Goal: Find specific page/section: Find specific page/section

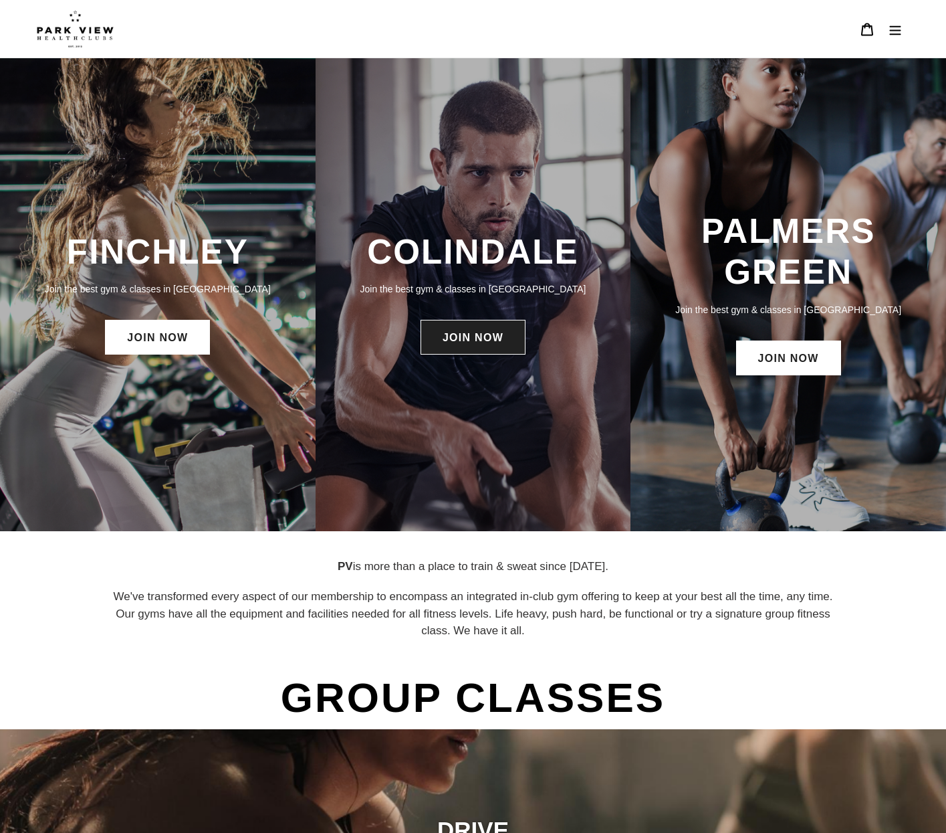
click at [483, 345] on link "JOIN NOW" at bounding box center [473, 337] width 105 height 35
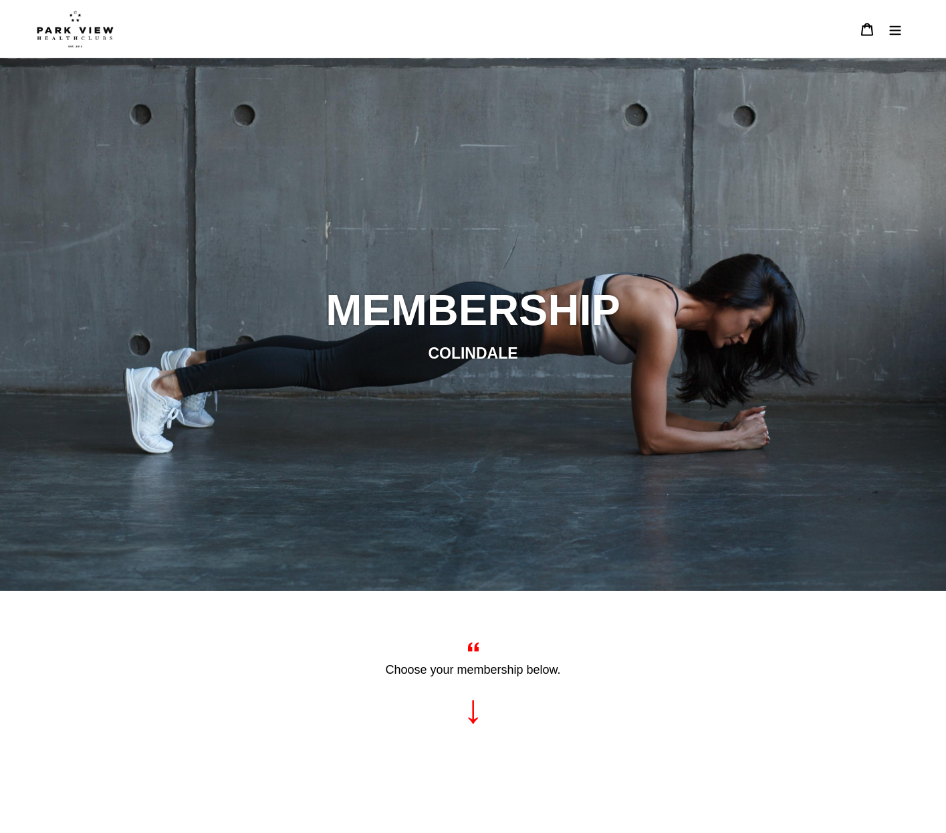
click at [898, 30] on icon "Menu" at bounding box center [895, 29] width 11 height 9
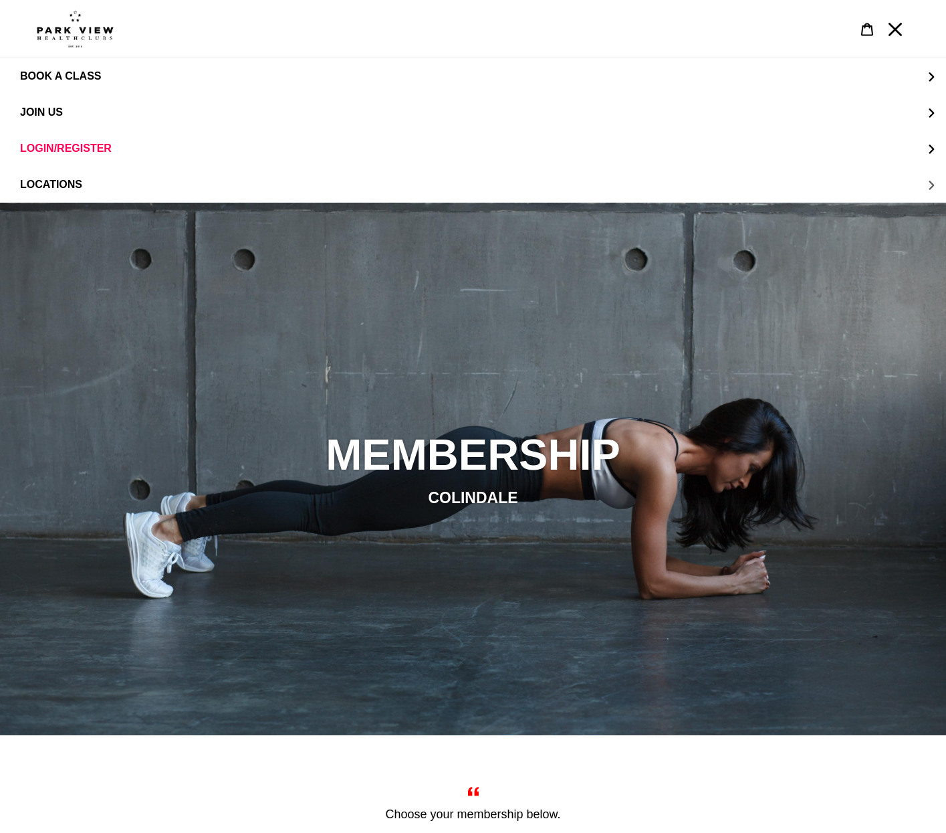
click at [48, 188] on span "LOCATIONS" at bounding box center [51, 185] width 62 height 12
click at [69, 113] on span "Colindale" at bounding box center [78, 112] width 62 height 12
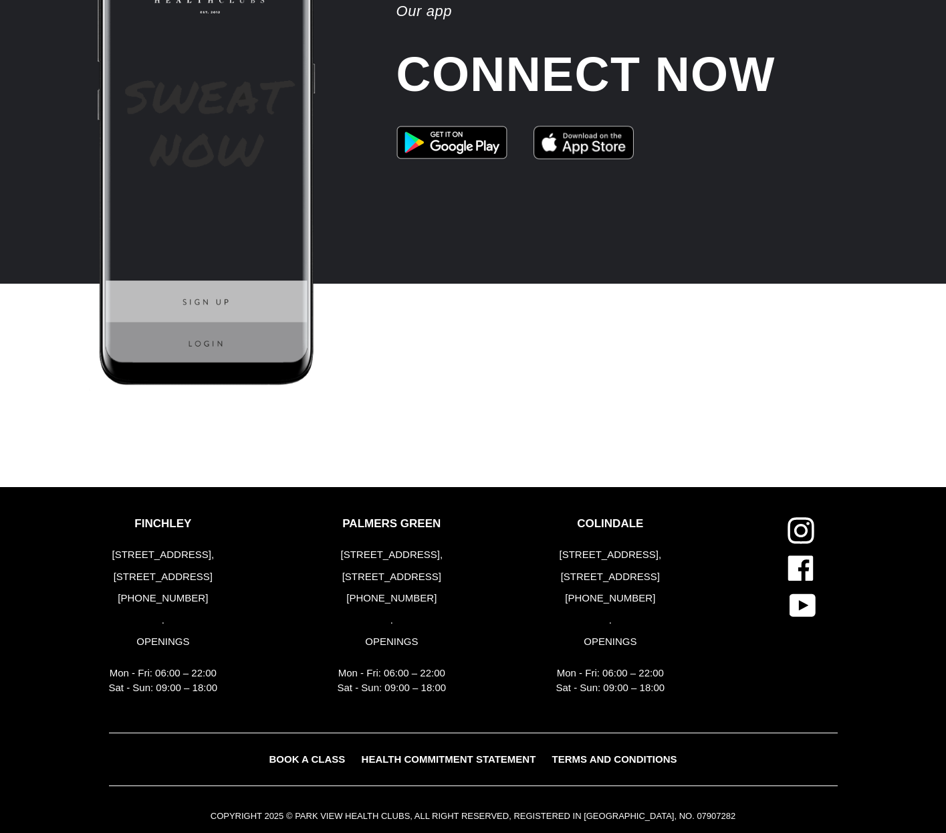
scroll to position [3029, 0]
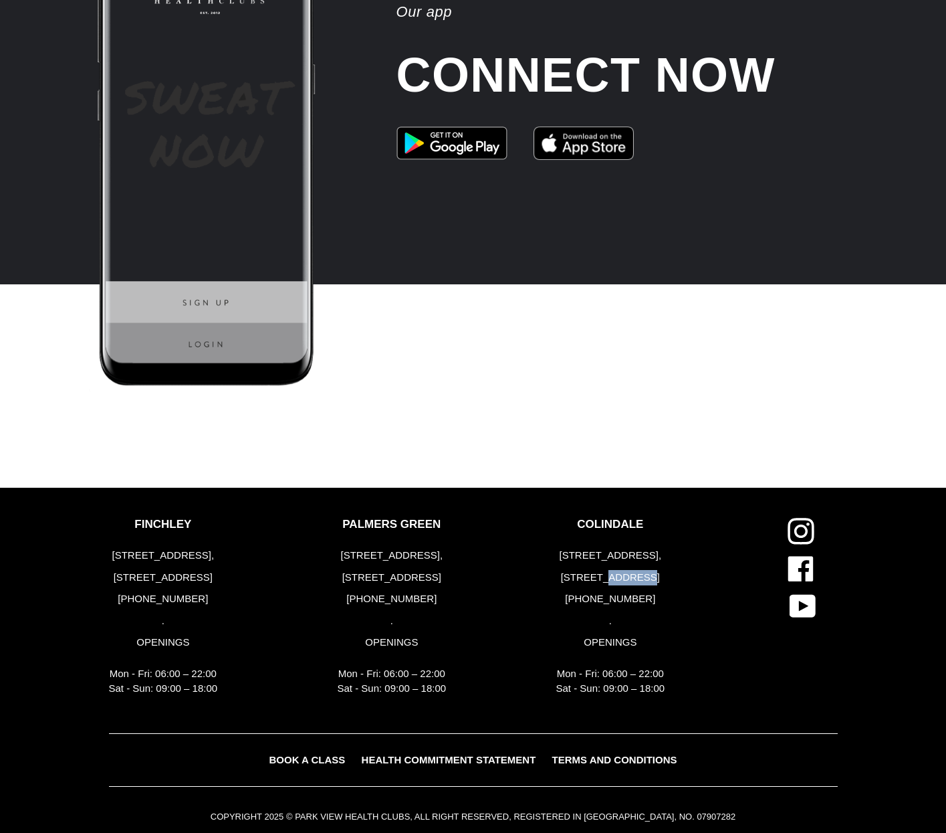
drag, startPoint x: 608, startPoint y: 566, endPoint x: 659, endPoint y: 562, distance: 51.7
click at [659, 570] on p "[STREET_ADDRESS]" at bounding box center [610, 577] width 109 height 15
copy p "NW9 5ZN"
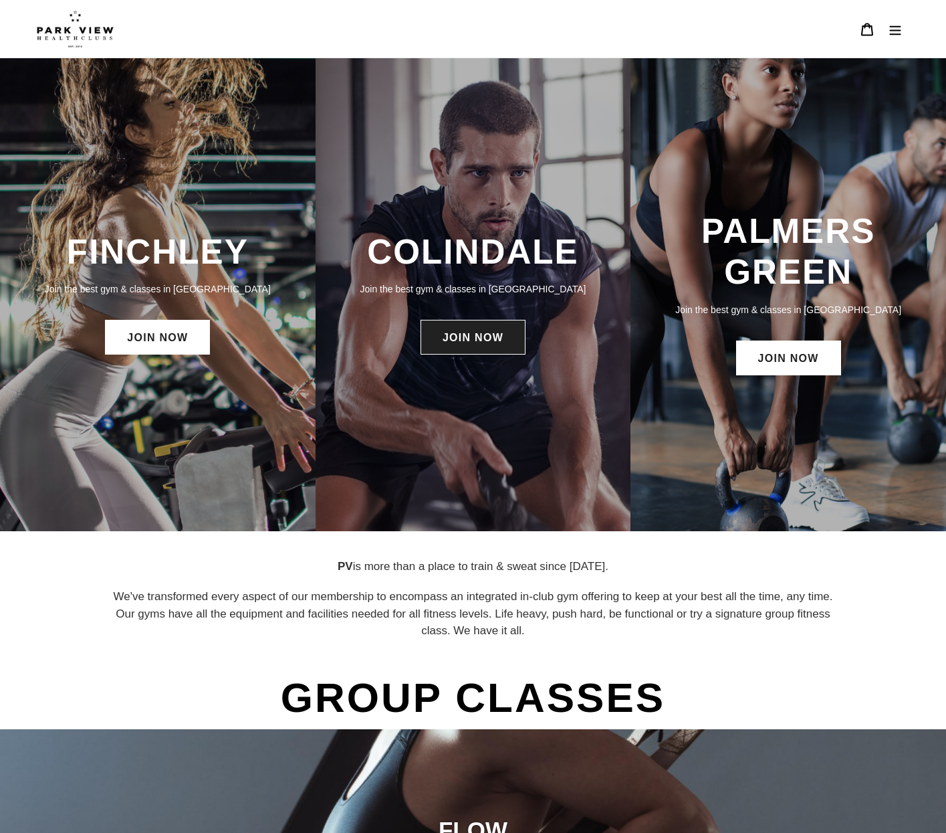
click at [475, 348] on link "JOIN NOW" at bounding box center [473, 337] width 105 height 35
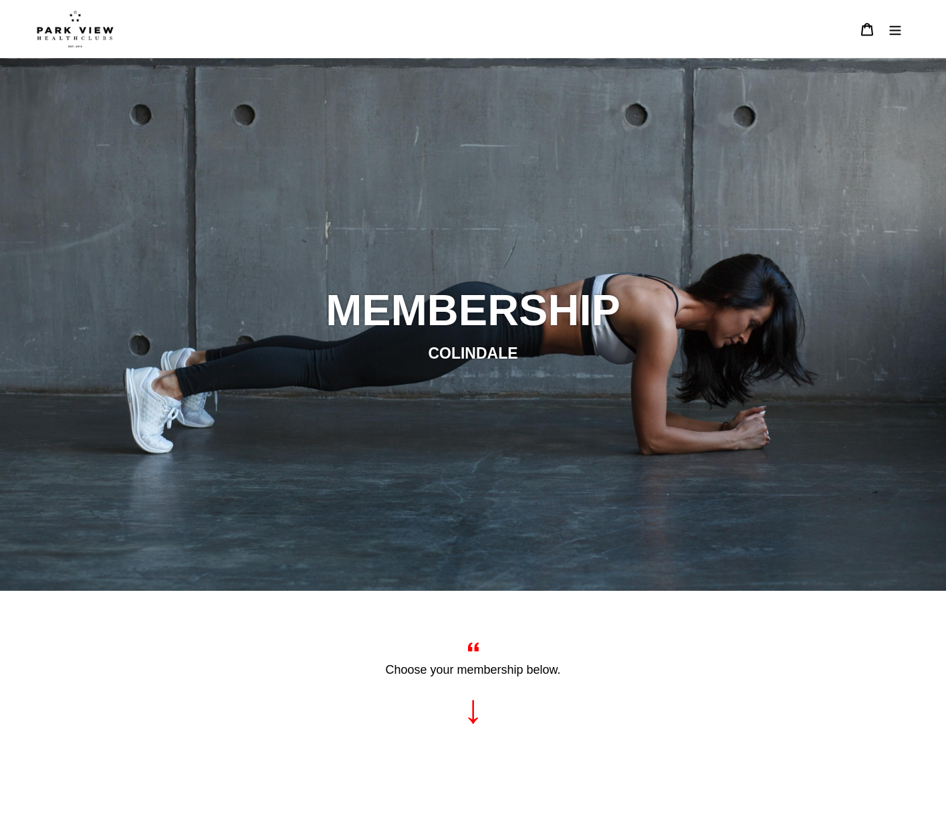
click at [902, 32] on icon "Menu" at bounding box center [895, 29] width 13 height 13
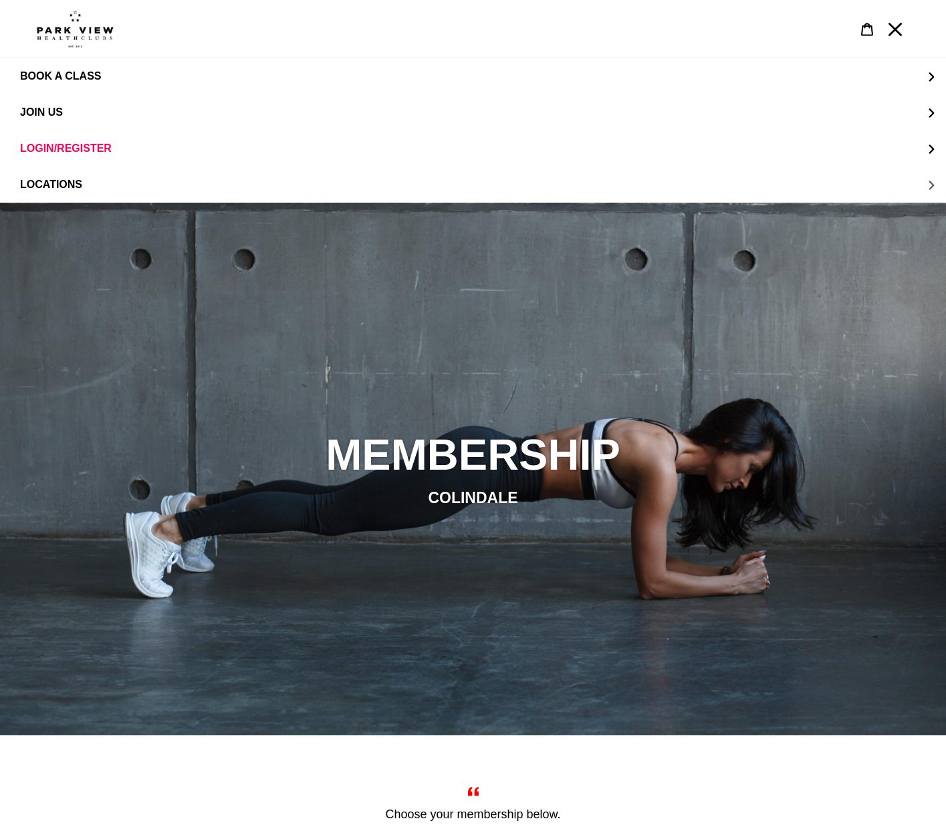
click at [67, 183] on span "LOCATIONS" at bounding box center [51, 185] width 62 height 12
click at [75, 113] on span "Colindale" at bounding box center [78, 112] width 62 height 12
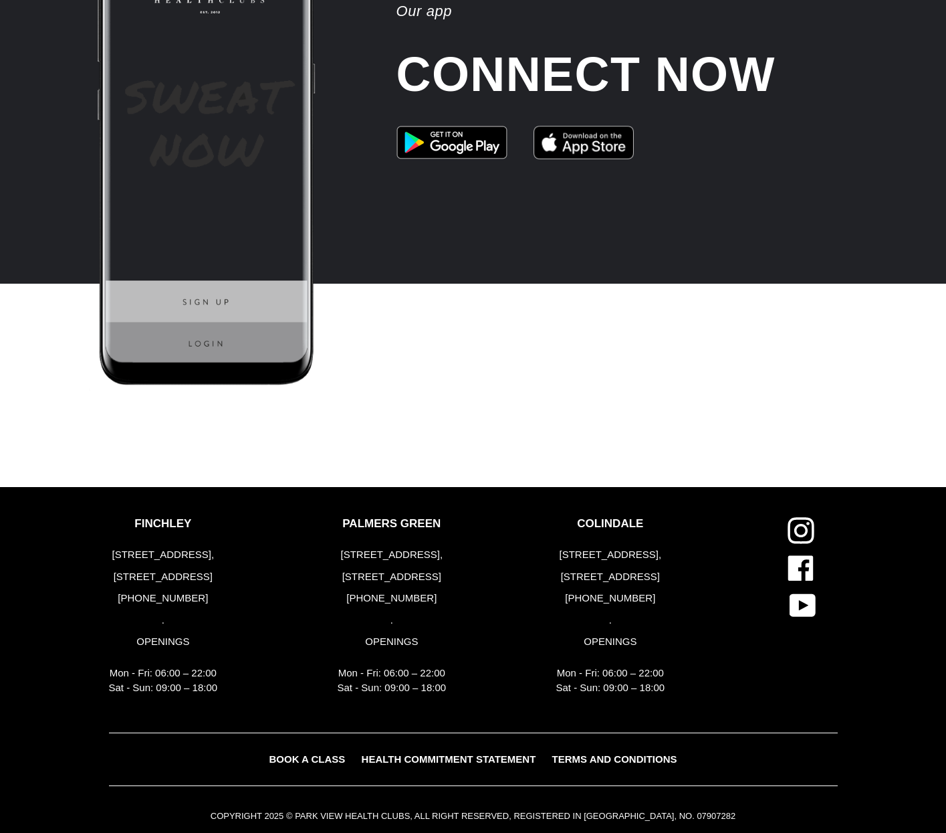
scroll to position [2871, 0]
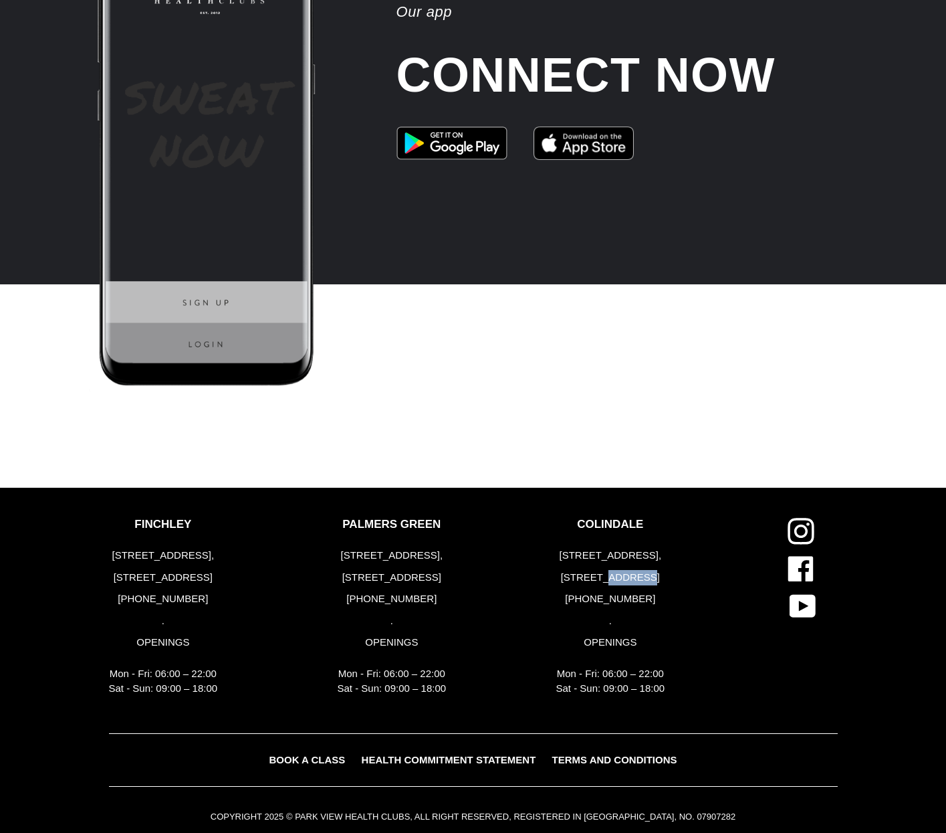
drag, startPoint x: 607, startPoint y: 565, endPoint x: 657, endPoint y: 566, distance: 49.5
click at [654, 570] on p "[STREET_ADDRESS]" at bounding box center [610, 577] width 109 height 15
click at [515, 557] on div "PALMERS GREEN [STREET_ADDRESS] [PHONE_NUMBER] . OPENINGS Mon - Fri: 06:00 – 22:…" at bounding box center [437, 610] width 219 height 185
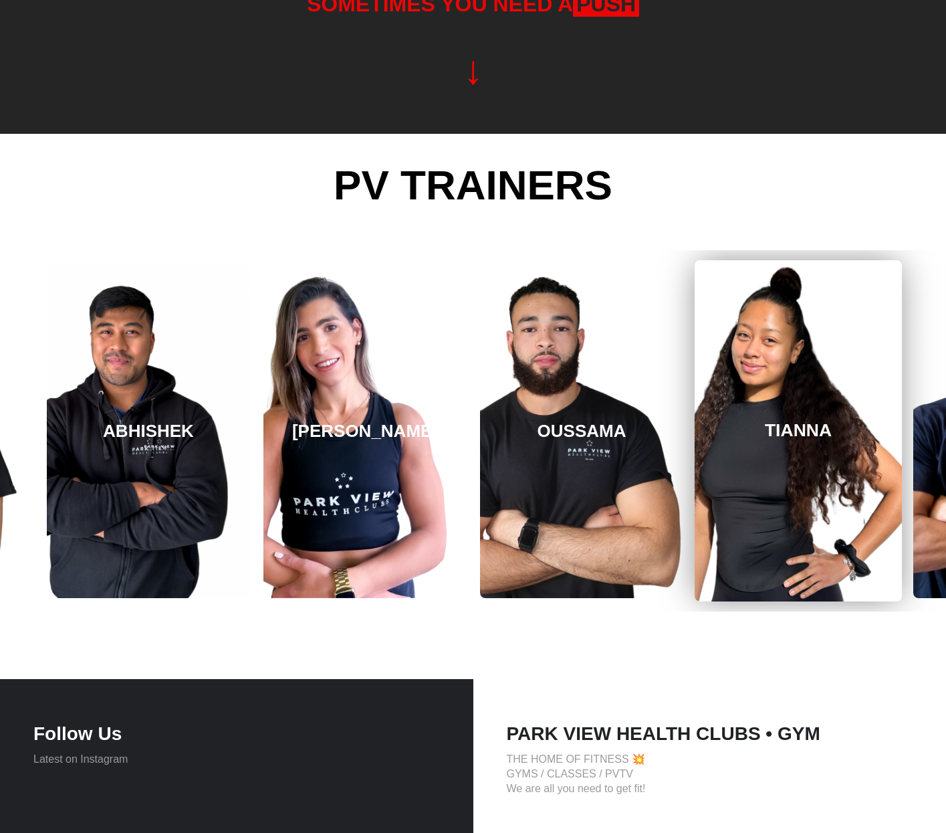
scroll to position [1748, 0]
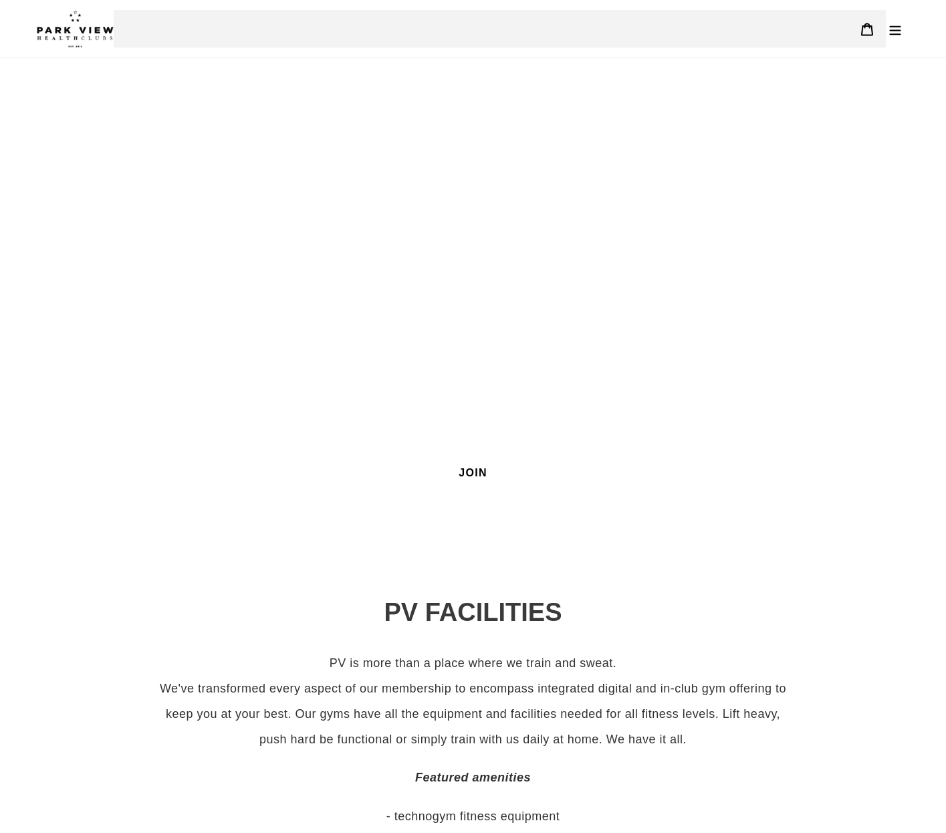
scroll to position [1748, 0]
